Goal: Connect with others: Connect with others

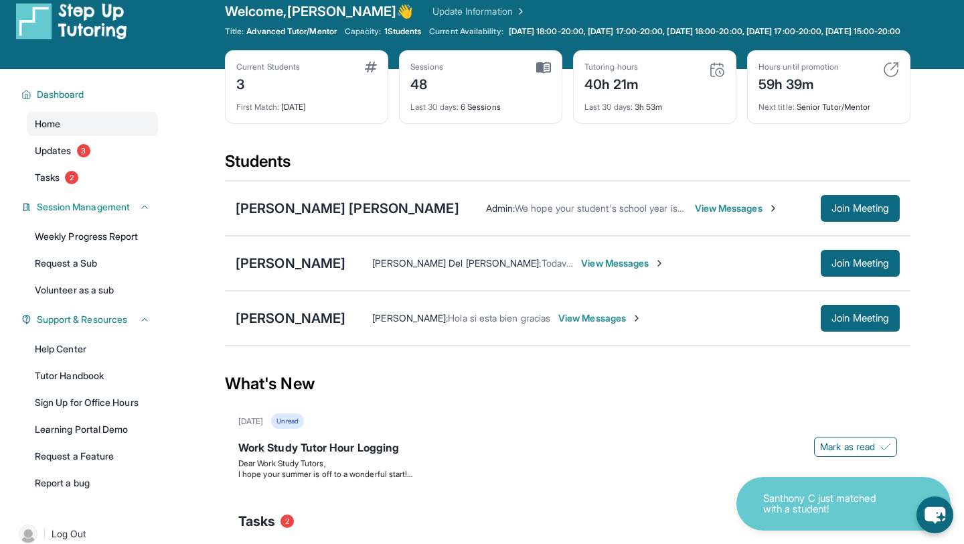
scroll to position [19, 0]
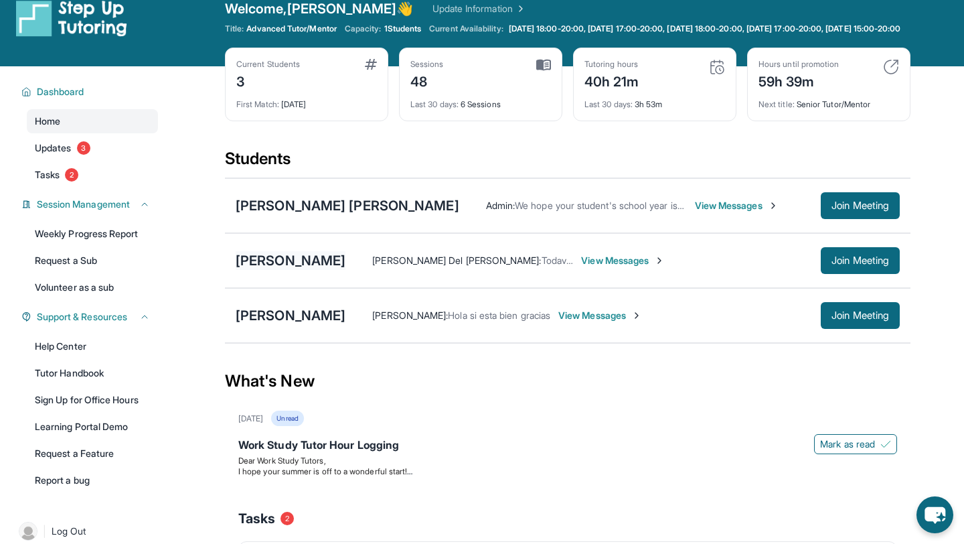
click at [297, 269] on div "[PERSON_NAME]" at bounding box center [291, 260] width 110 height 19
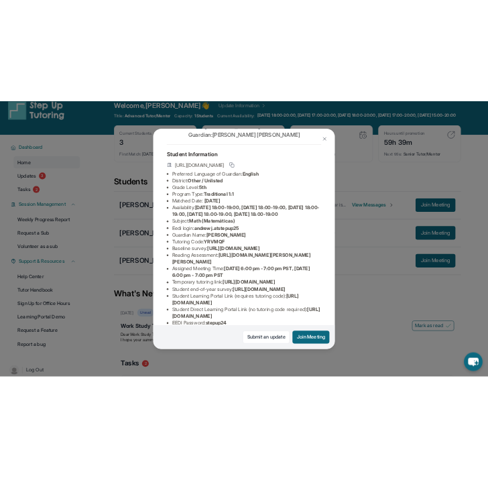
scroll to position [44, 7]
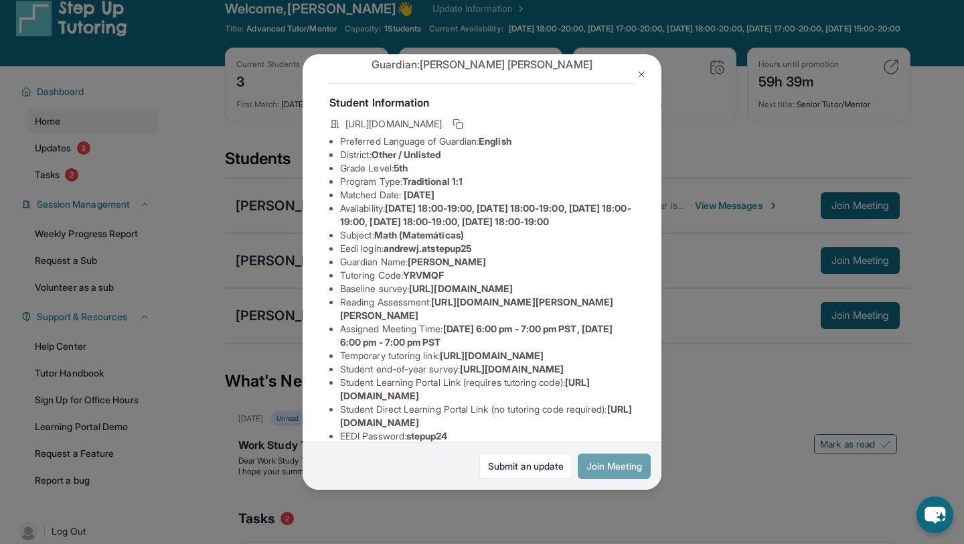
click at [599, 464] on button "Join Meeting" at bounding box center [614, 465] width 73 height 25
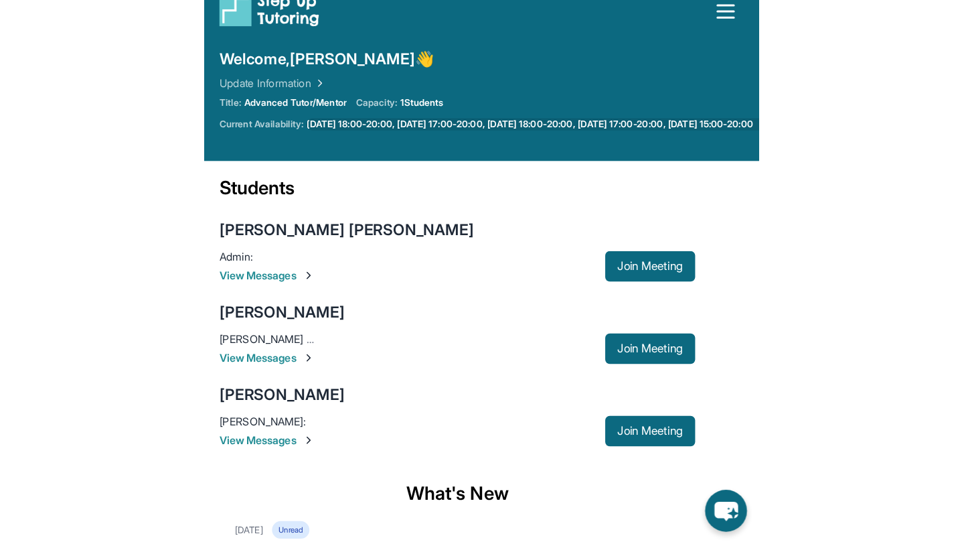
scroll to position [0, 0]
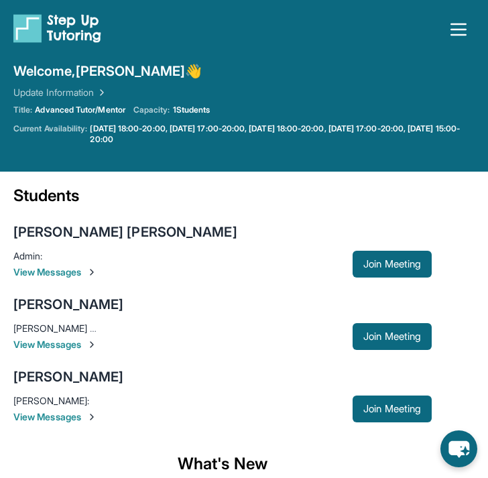
click at [163, 54] on div "Open sidebar" at bounding box center [243, 37] width 461 height 48
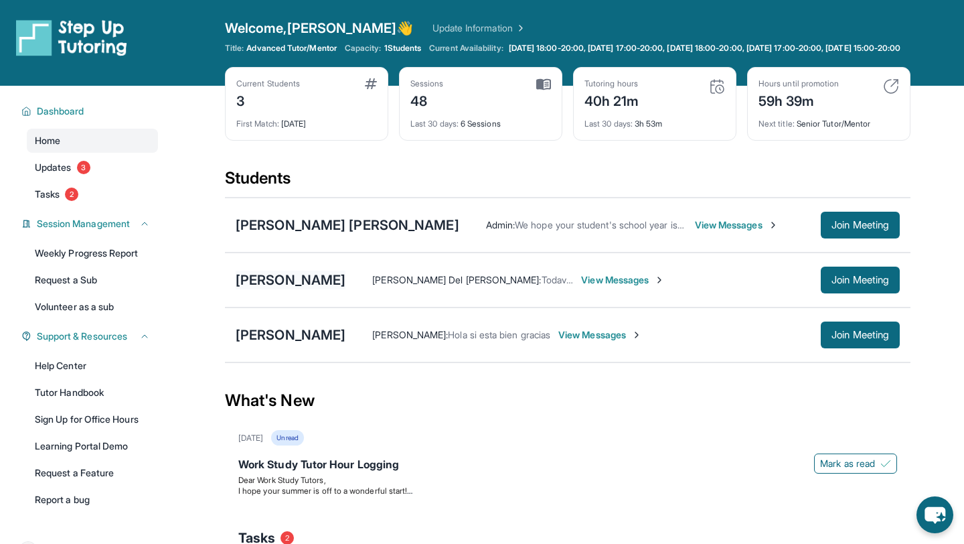
click at [286, 284] on div "[PERSON_NAME]" at bounding box center [291, 280] width 110 height 19
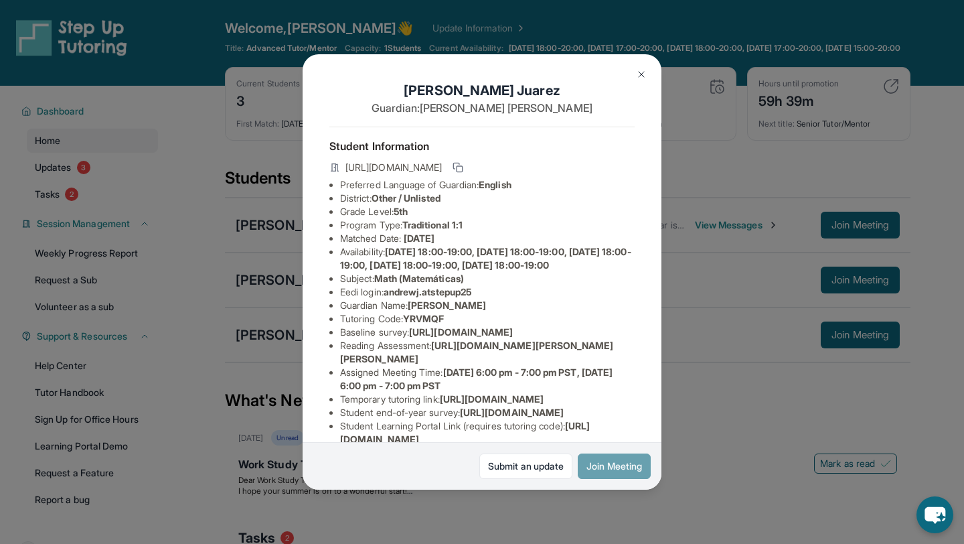
click at [612, 470] on button "Join Meeting" at bounding box center [614, 465] width 73 height 25
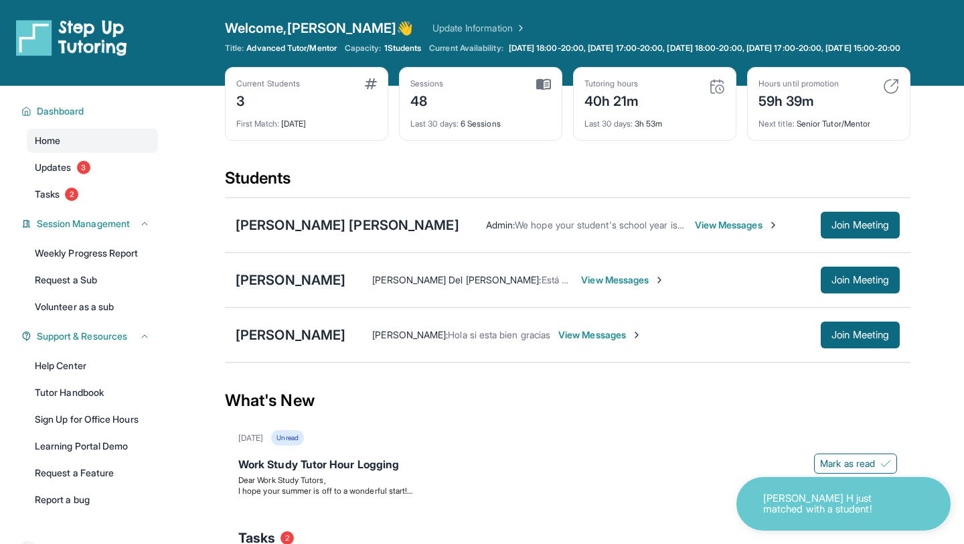
click at [253, 289] on div "[PERSON_NAME]" at bounding box center [291, 280] width 110 height 19
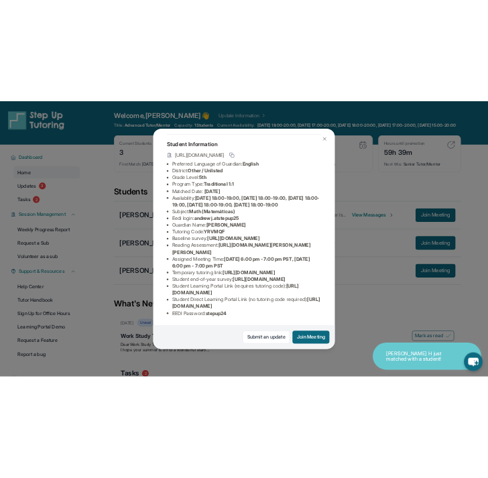
scroll to position [208, 0]
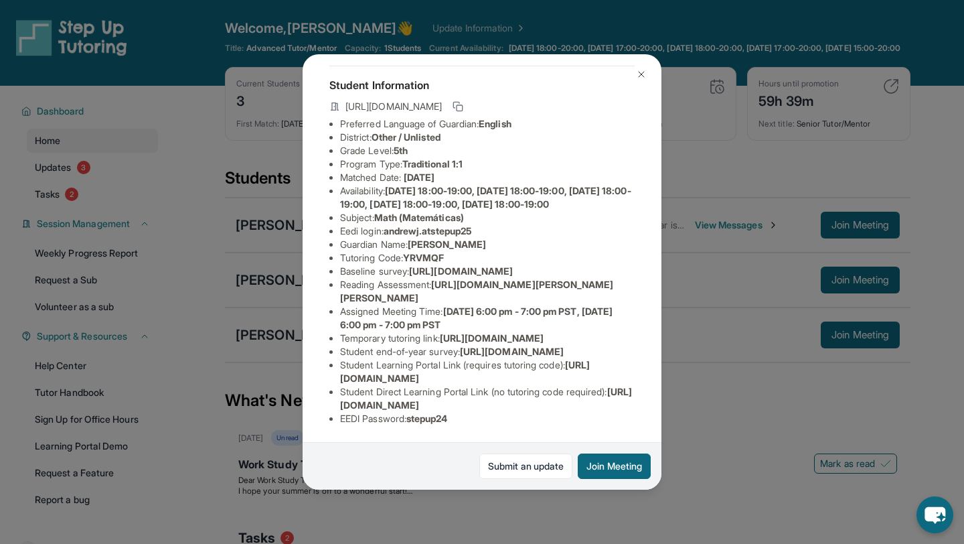
drag, startPoint x: 338, startPoint y: 407, endPoint x: 630, endPoint y: 407, distance: 292.0
click at [630, 407] on ul "Preferred Language of Guardian: English District: Other / Unlisted Grade Level:…" at bounding box center [482, 271] width 305 height 308
copy span "[URL][DOMAIN_NAME]"
